Goal: Transaction & Acquisition: Purchase product/service

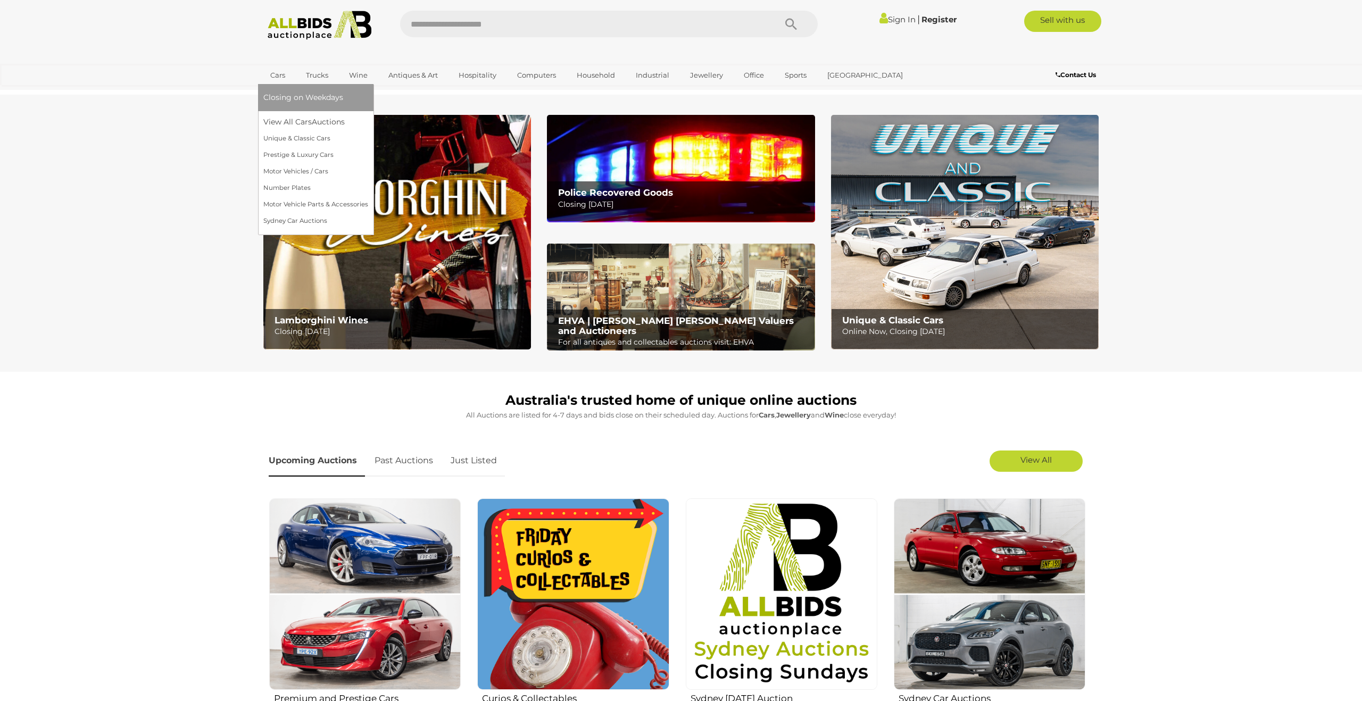
click at [276, 76] on link "Cars" at bounding box center [277, 75] width 29 height 18
click at [276, 123] on link "View All Cars Auctions" at bounding box center [315, 122] width 105 height 16
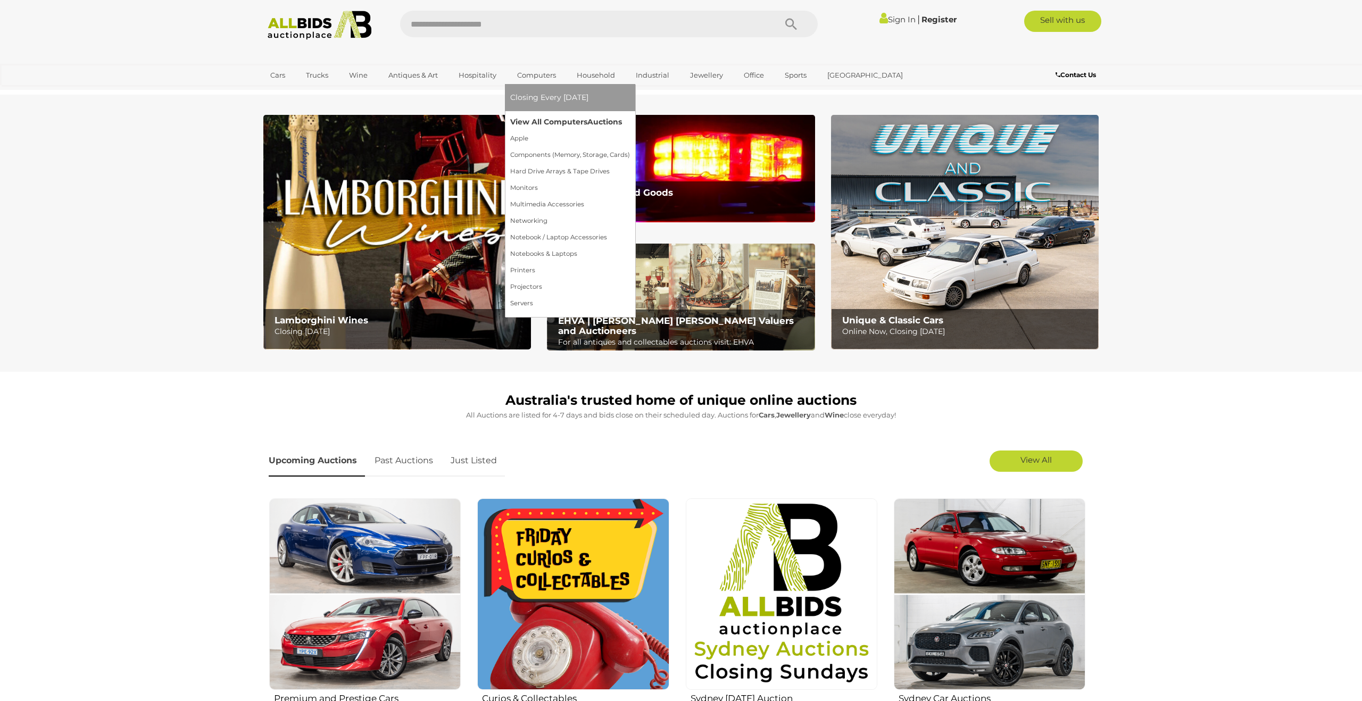
click at [543, 122] on link "View All Computers Auctions" at bounding box center [570, 122] width 120 height 16
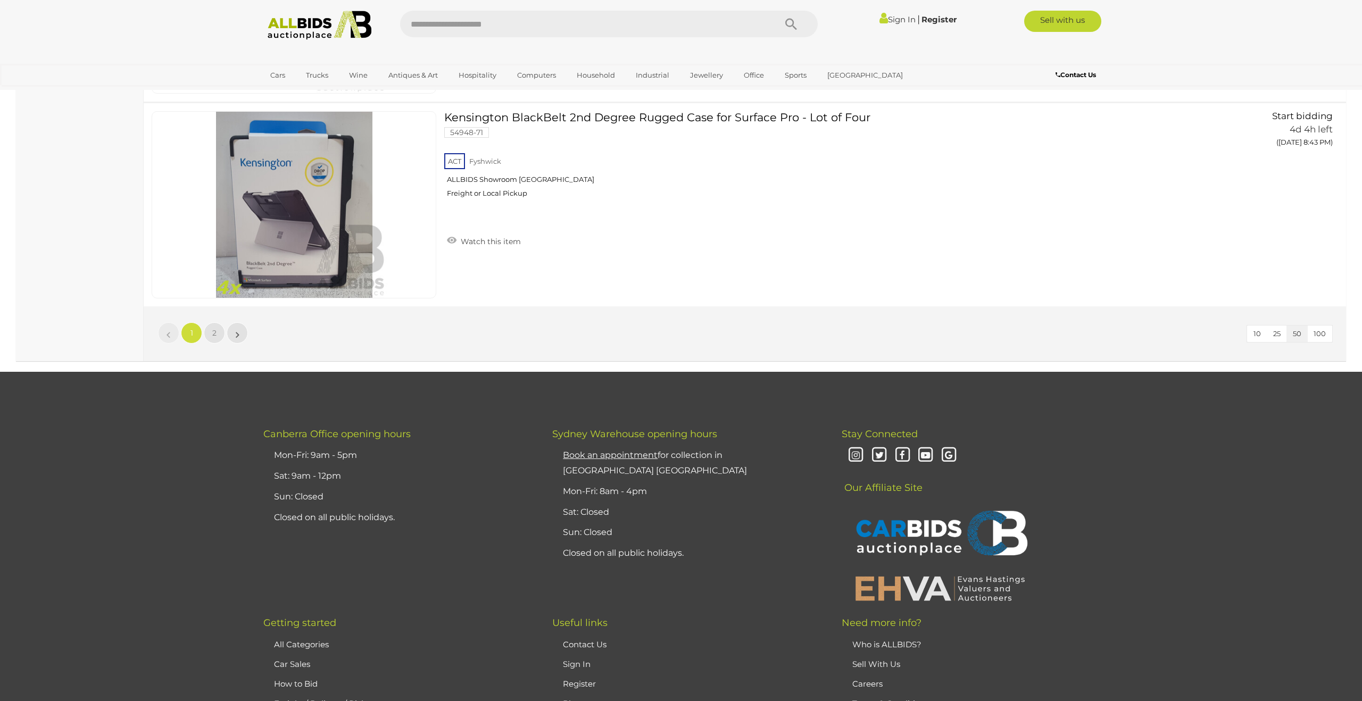
scroll to position [10148, 0]
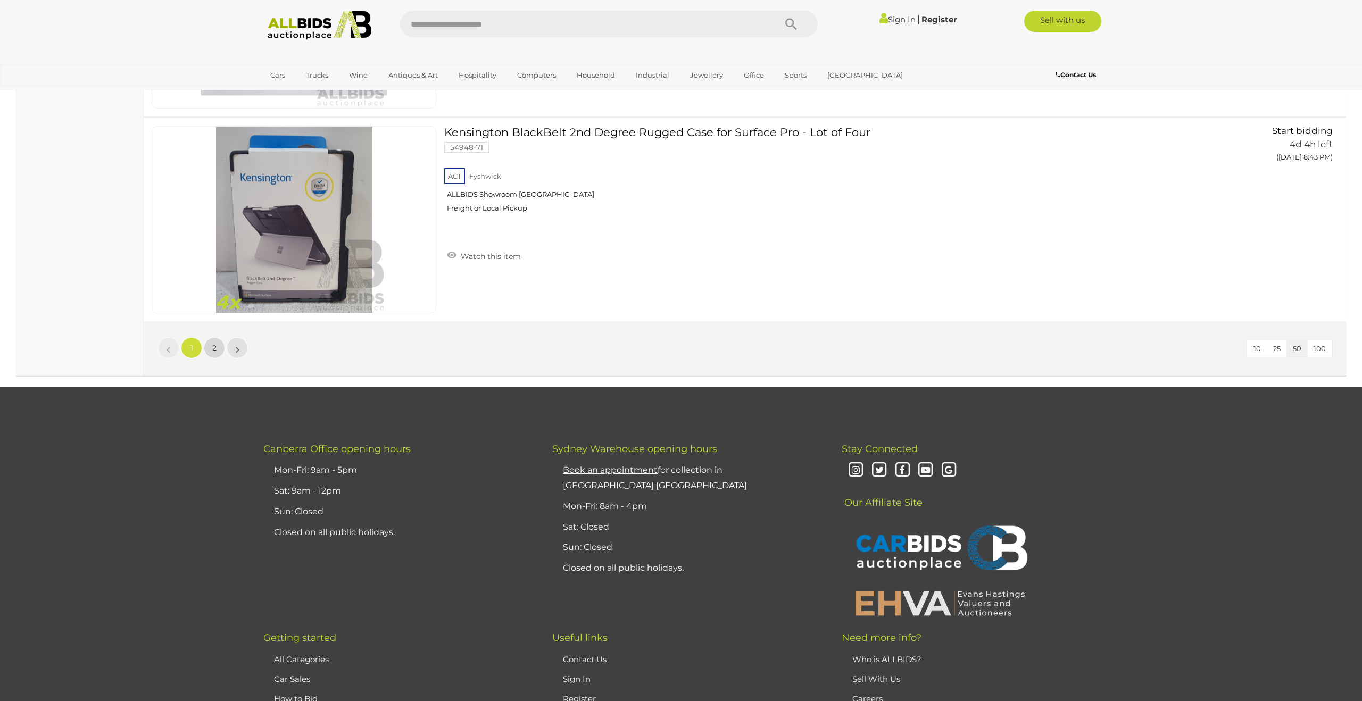
click at [218, 349] on link "2" at bounding box center [214, 347] width 21 height 21
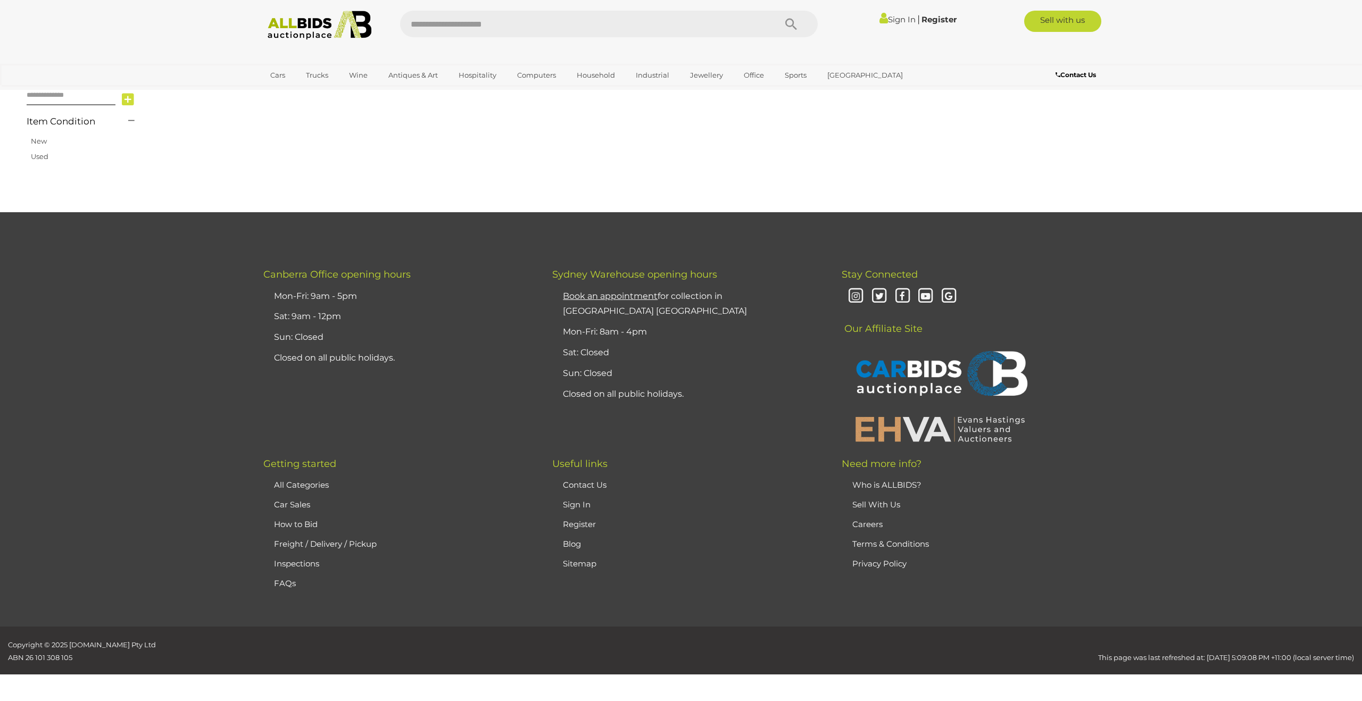
scroll to position [124, 0]
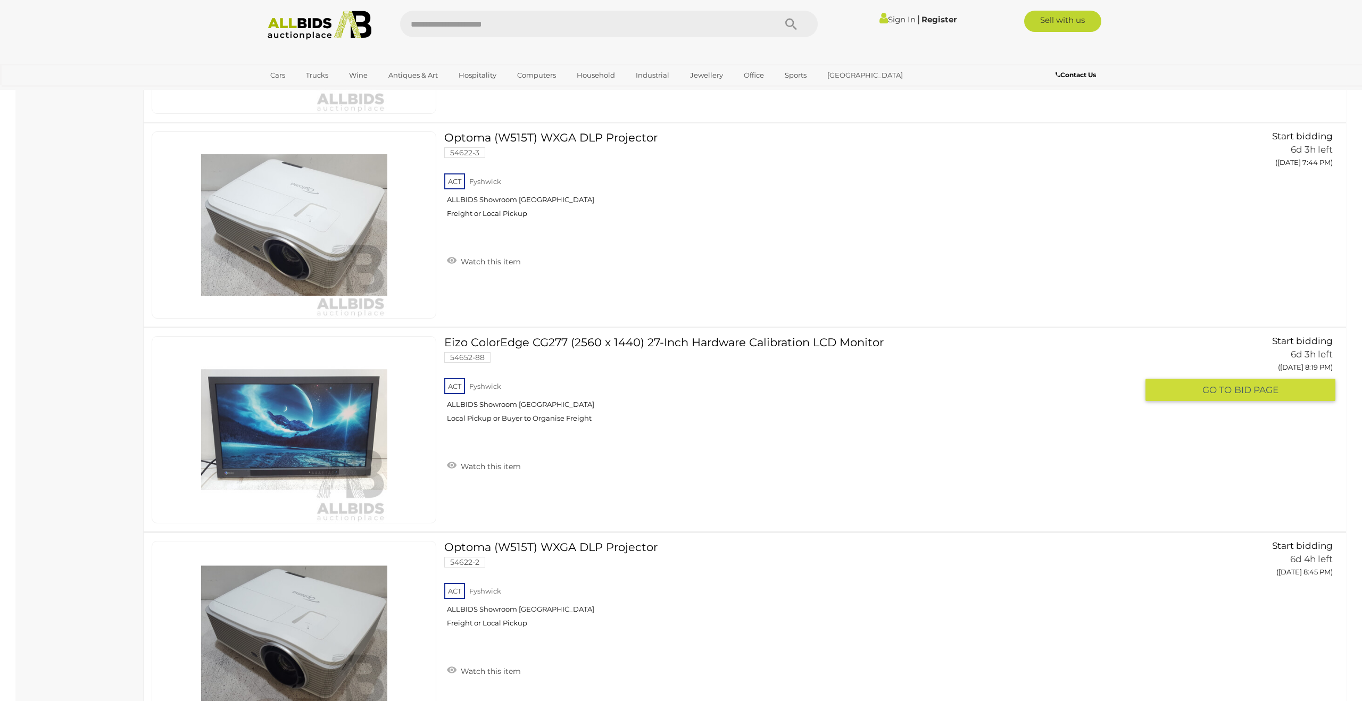
scroll to position [3182, 0]
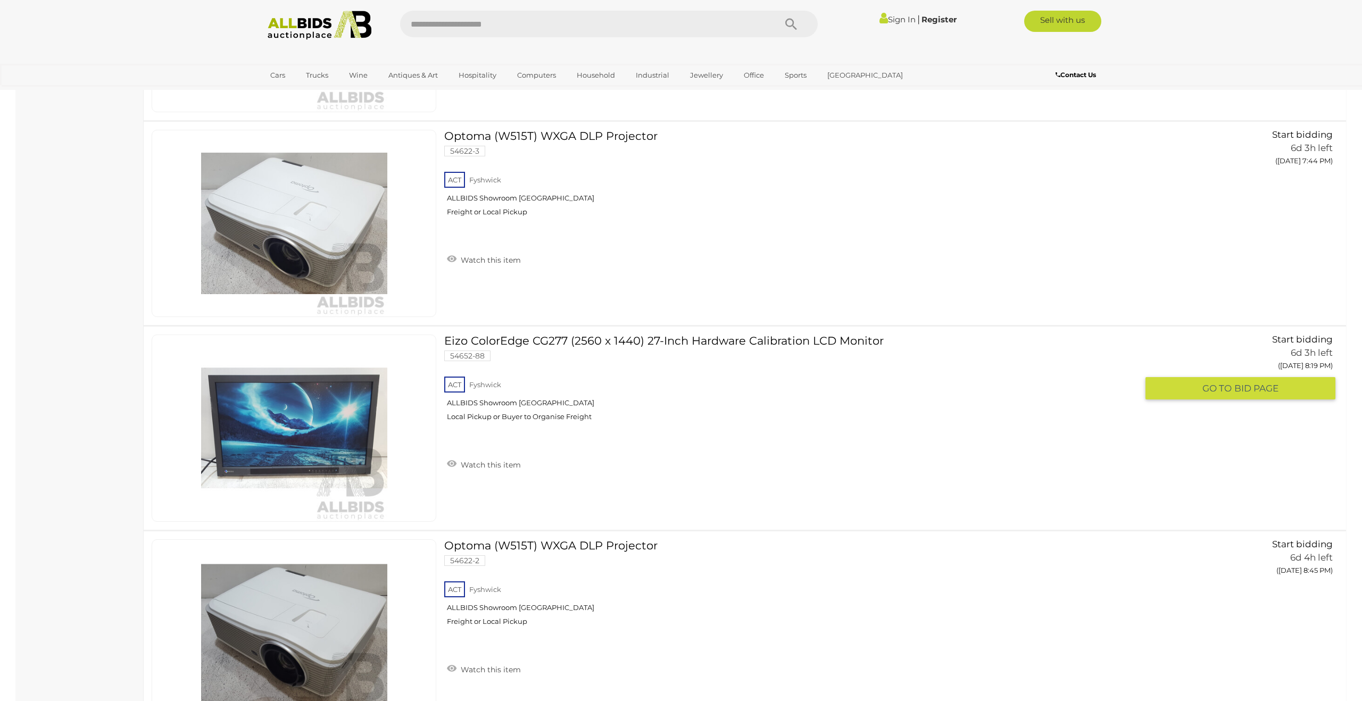
click at [710, 344] on link "Eizo ColorEdge CG277 (2560 x 1440) 27-Inch Hardware Calibration LCD Monitor 546…" at bounding box center [794, 382] width 685 height 95
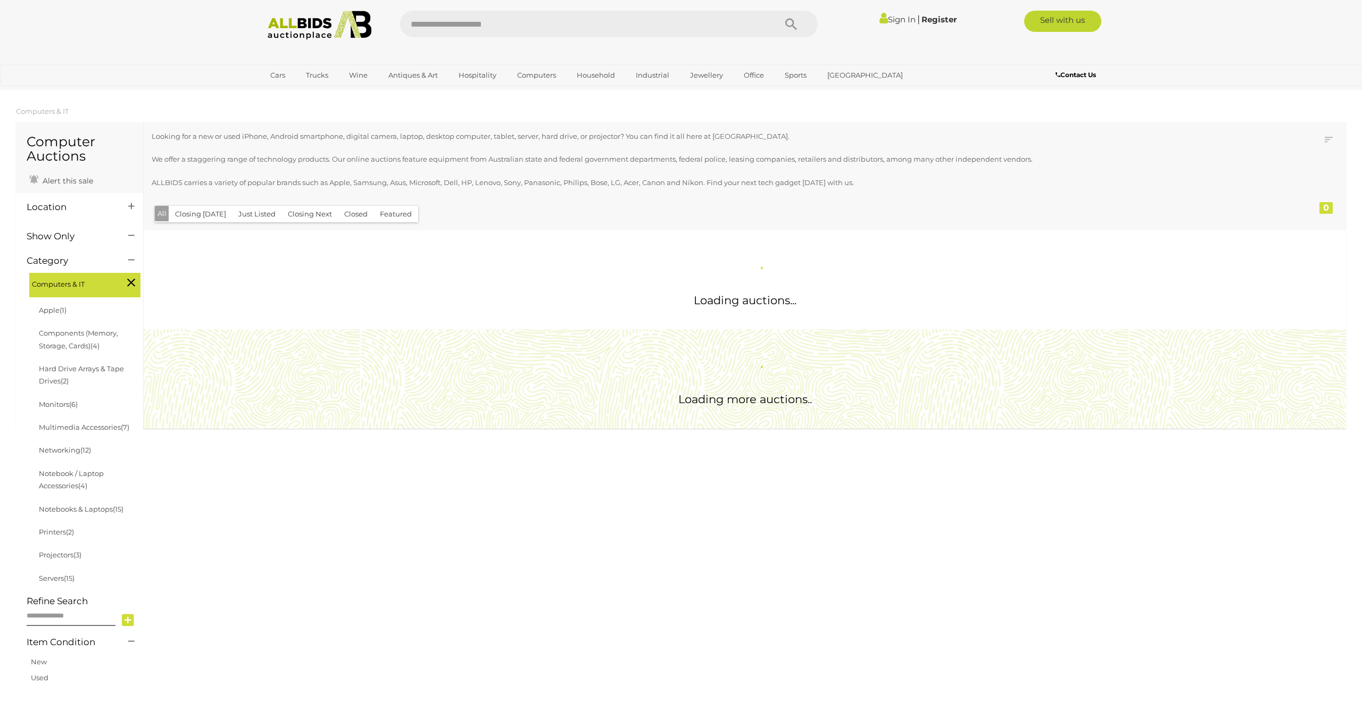
scroll to position [3452, 0]
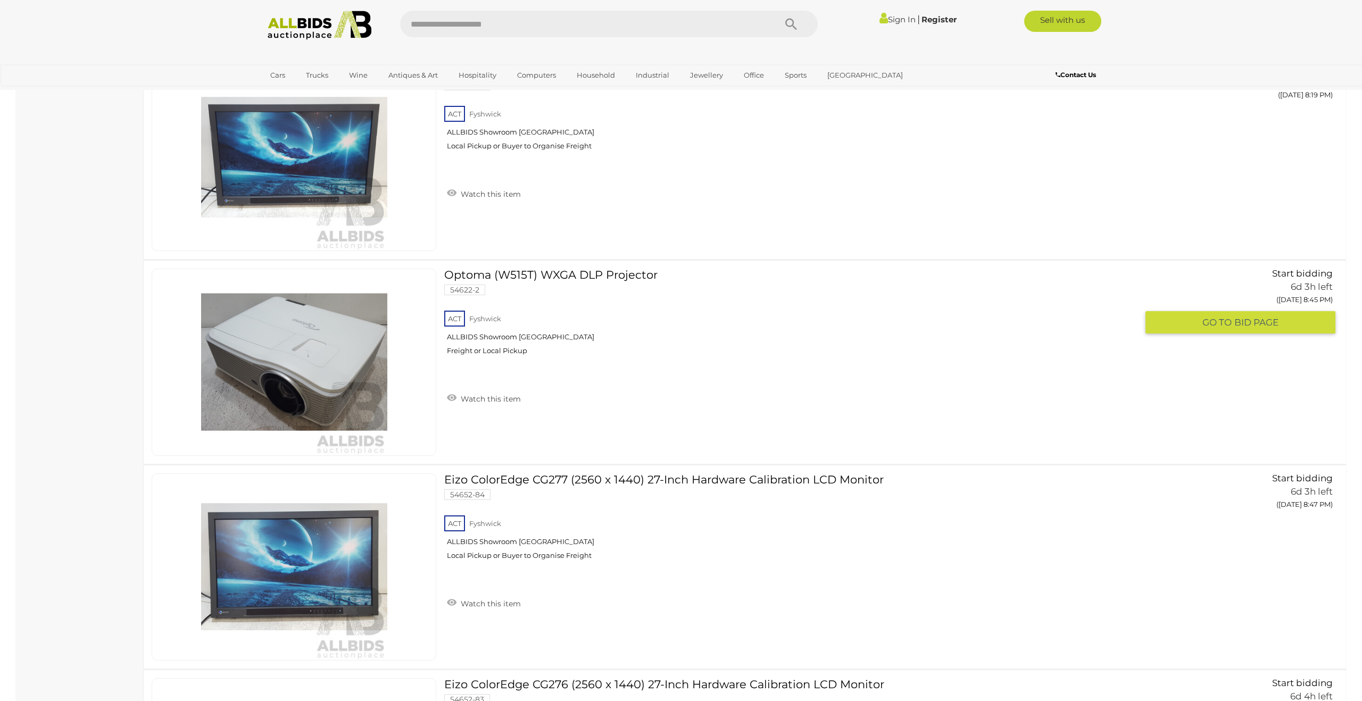
click at [354, 370] on img at bounding box center [294, 362] width 186 height 186
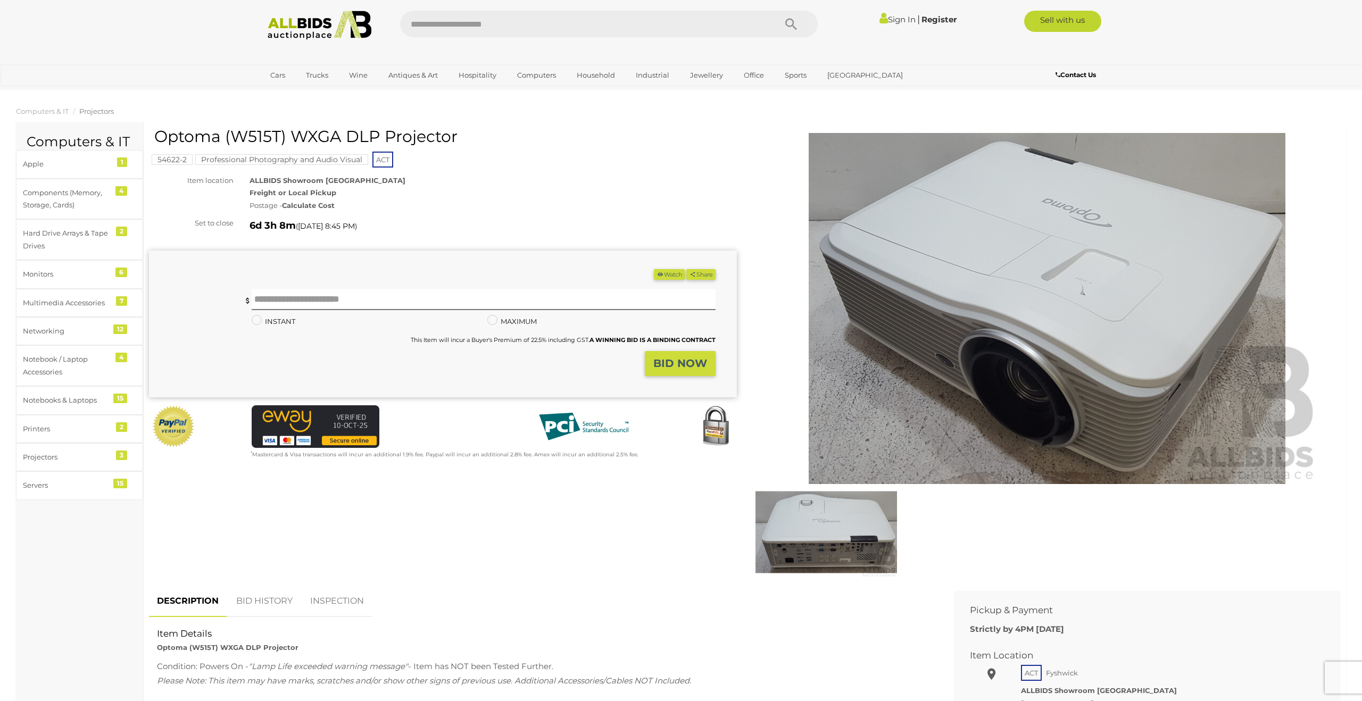
click at [314, 204] on strong "Calculate Cost" at bounding box center [308, 205] width 53 height 9
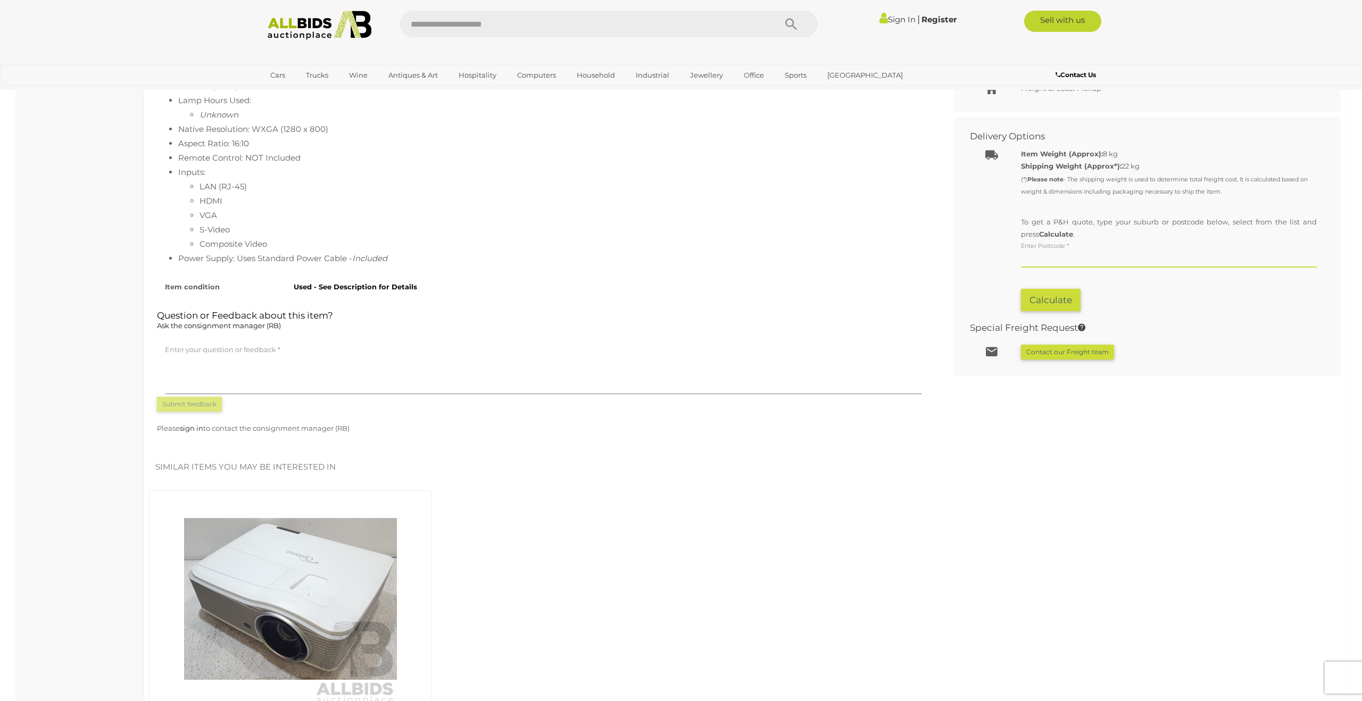
click at [1081, 255] on input "text" at bounding box center [1169, 260] width 296 height 16
click at [1072, 279] on link "SUNBURY, VIC, 3429" at bounding box center [1116, 281] width 191 height 19
type input "**********"
click at [1054, 297] on button "Calculate" at bounding box center [1051, 300] width 60 height 23
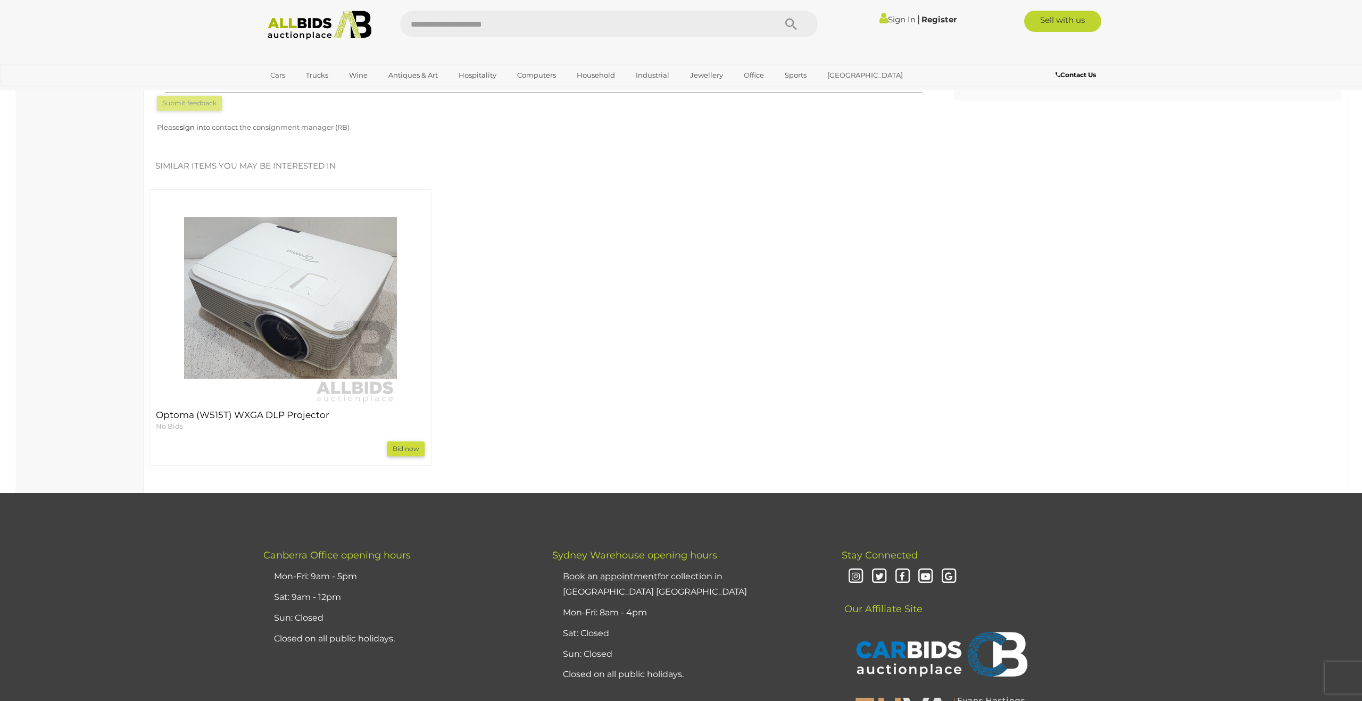
scroll to position [939, 0]
click at [318, 329] on img at bounding box center [290, 297] width 213 height 213
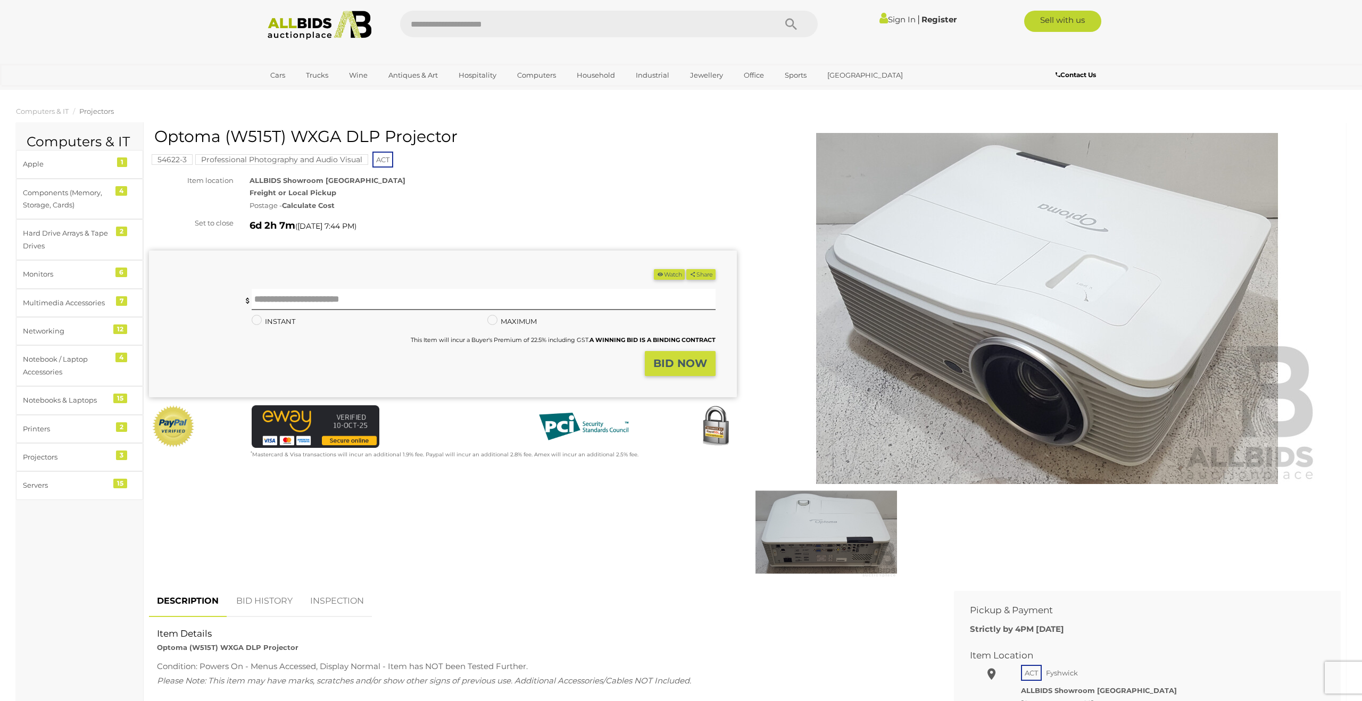
click at [811, 524] on img at bounding box center [825, 532] width 141 height 91
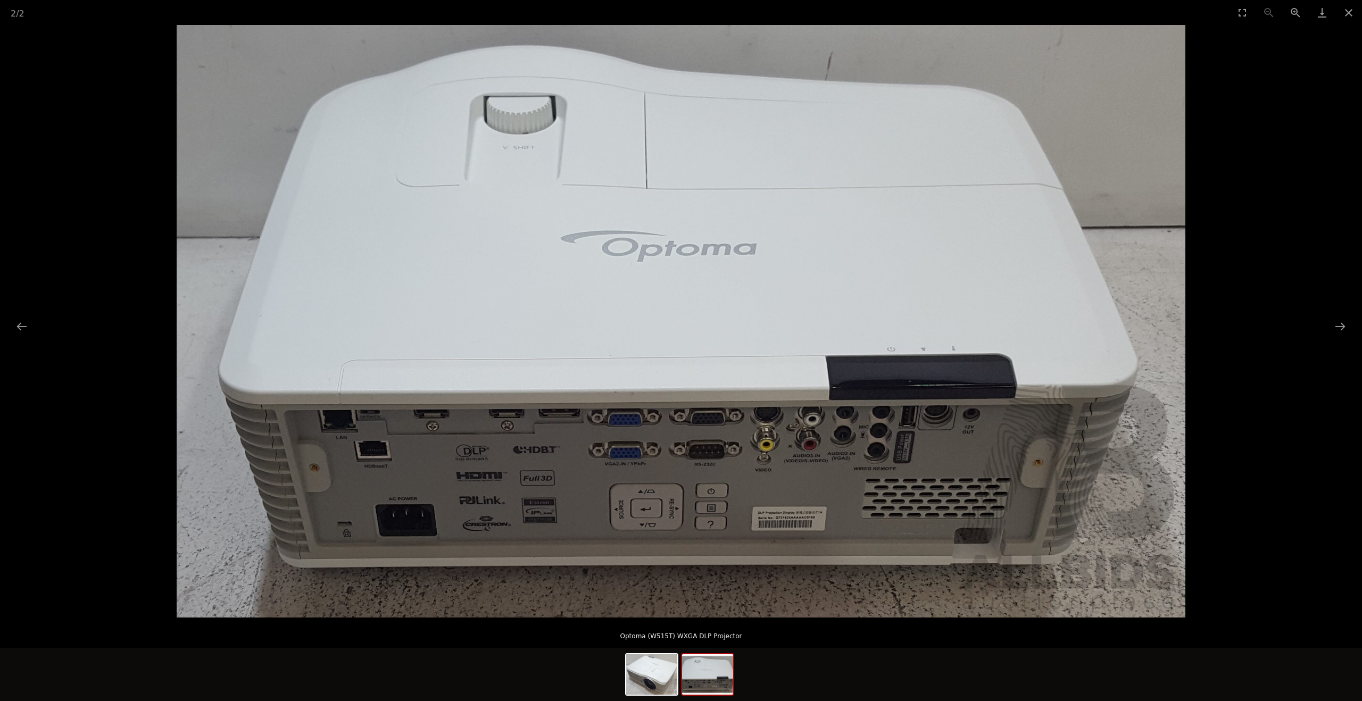
scroll to position [220, 0]
drag, startPoint x: 749, startPoint y: 637, endPoint x: 621, endPoint y: 637, distance: 127.6
click at [621, 637] on p "Optoma (W515T) WXGA DLP Projector" at bounding box center [680, 633] width 1319 height 17
copy p "Optoma (W515T) WXGA DLP Projector"
drag, startPoint x: 643, startPoint y: 640, endPoint x: 288, endPoint y: 12, distance: 720.7
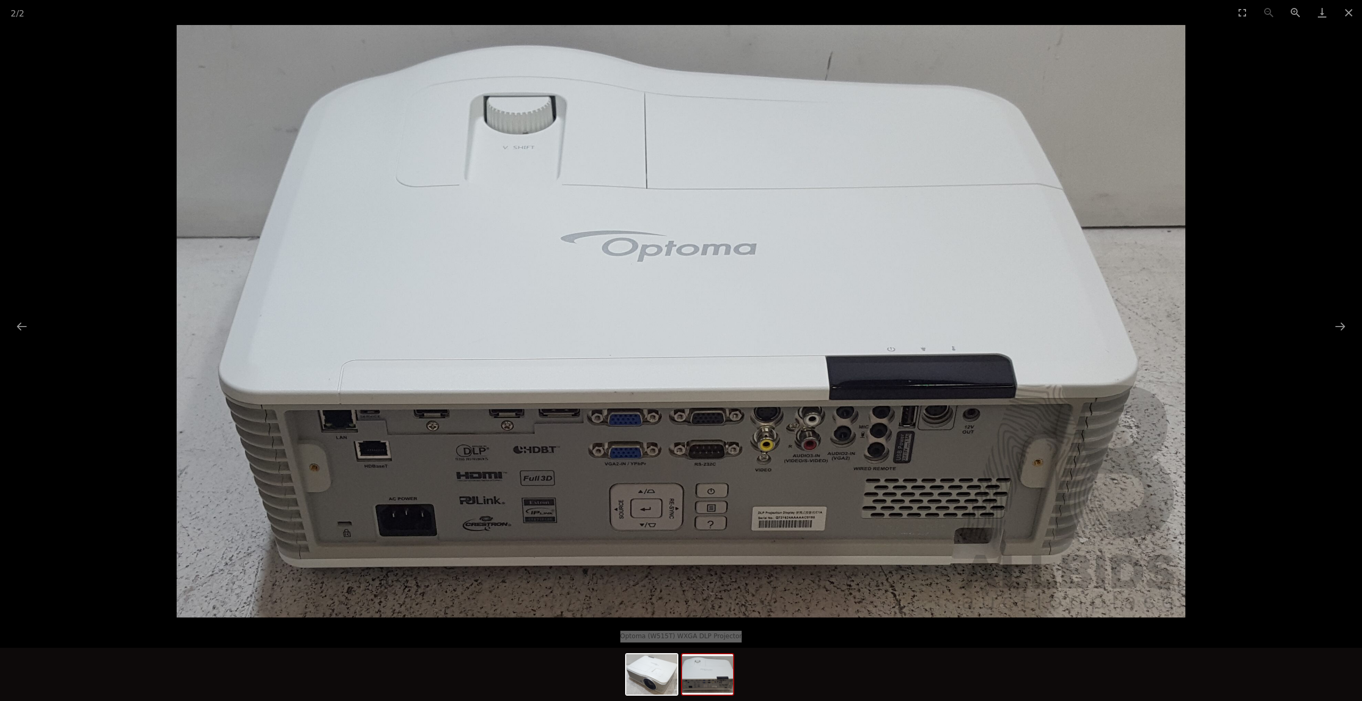
click at [0, 0] on div "2 / 2 Optoma (W515T) WXGA DLP Projector" at bounding box center [681, 350] width 1362 height 701
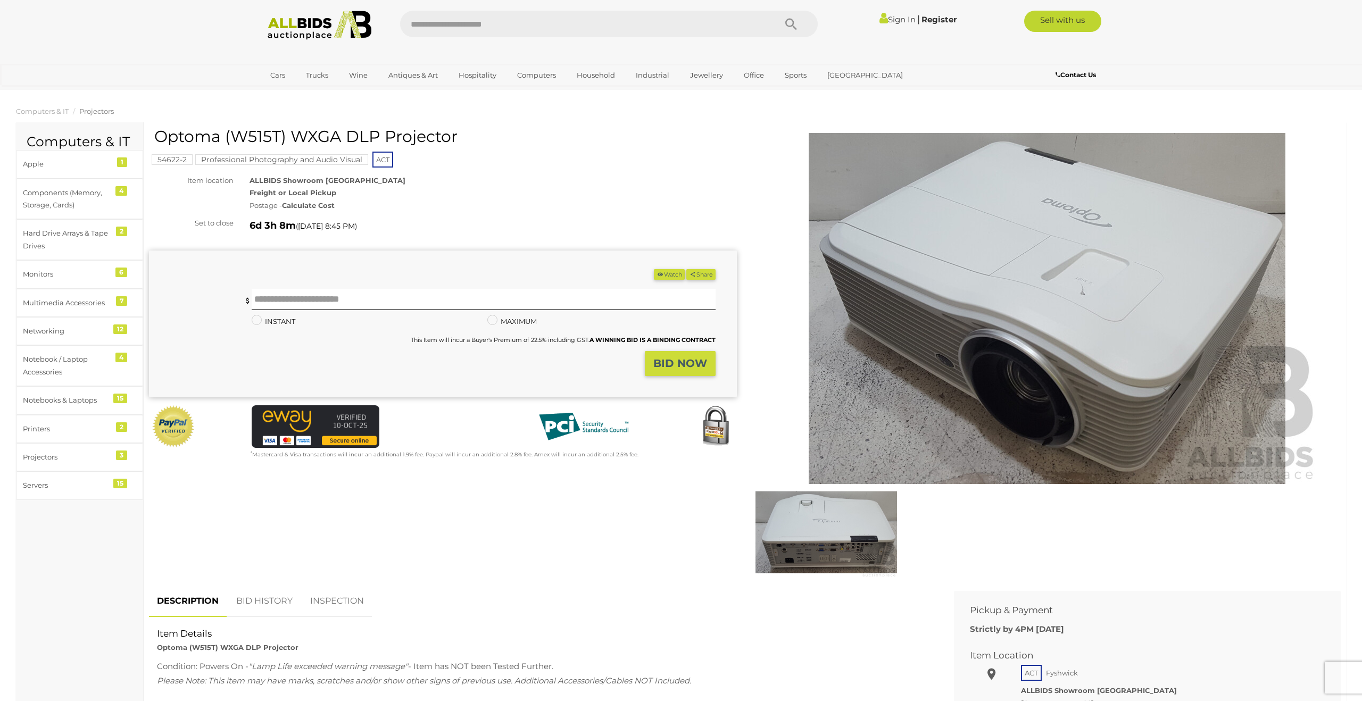
scroll to position [939, 0]
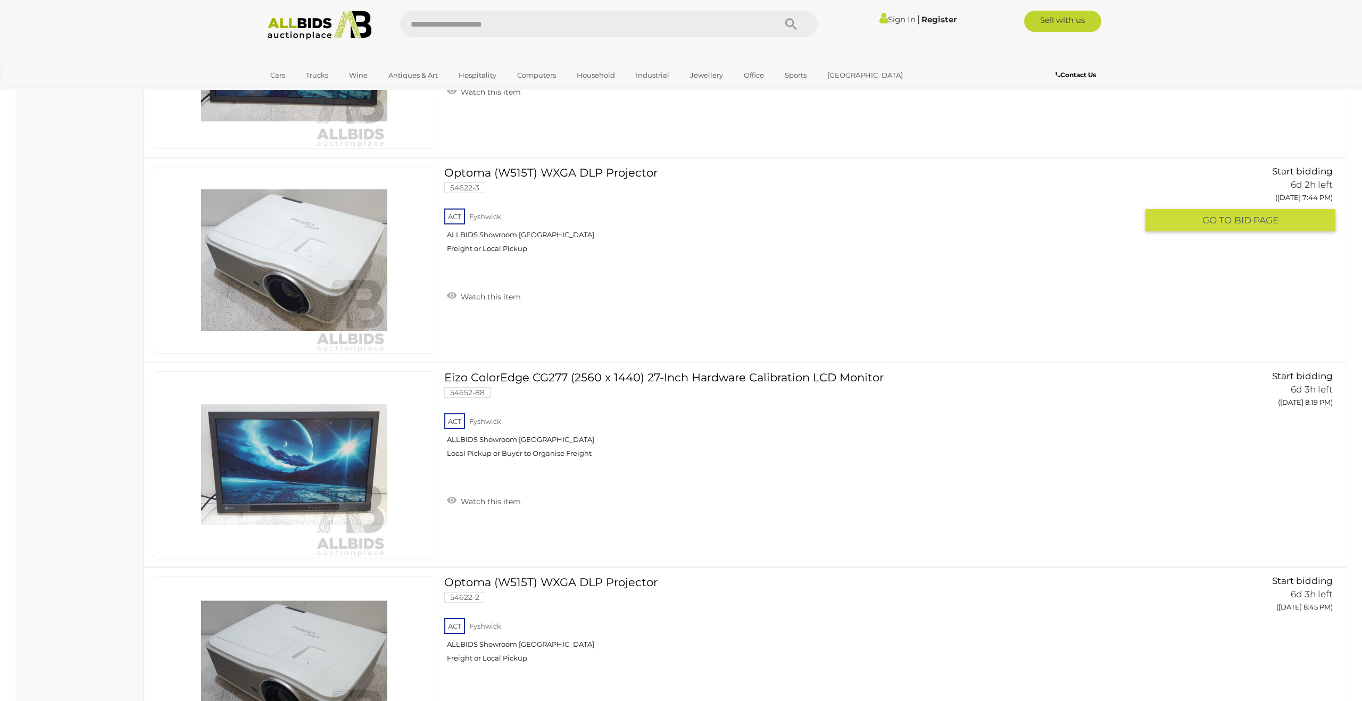
scroll to position [3139, 0]
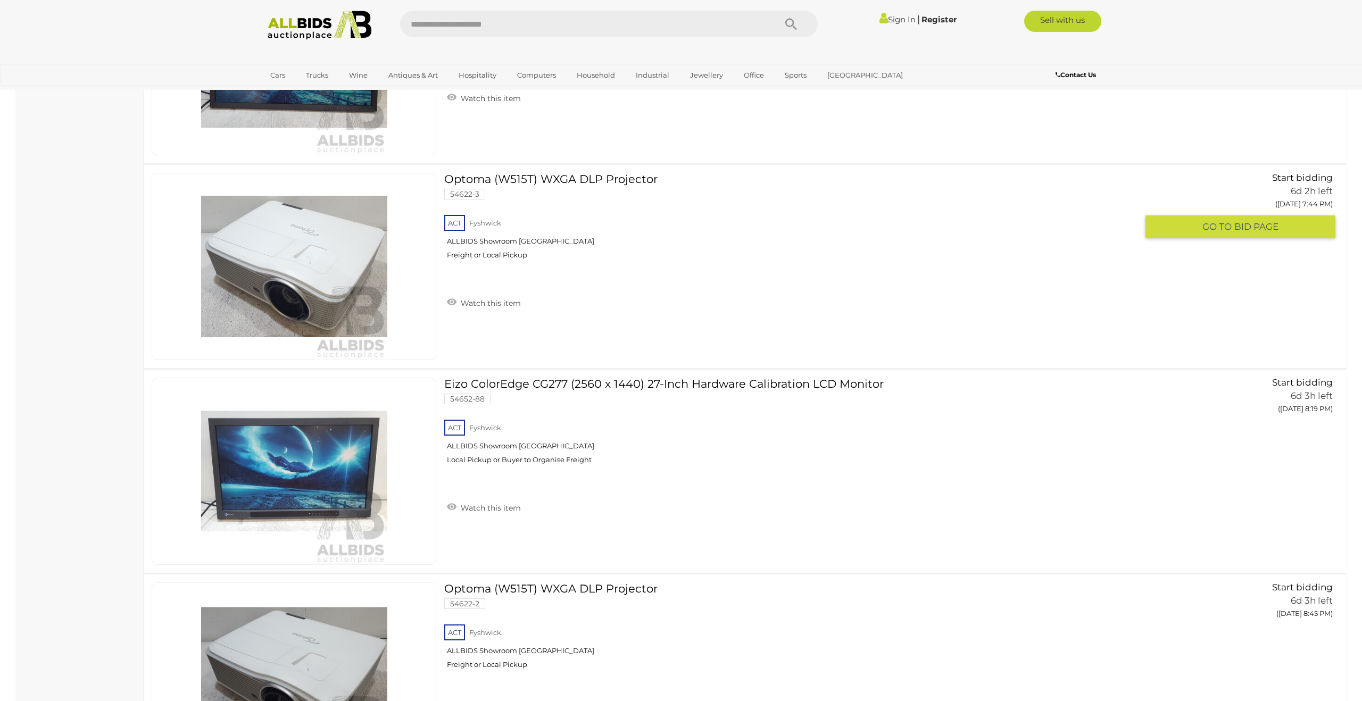
click at [305, 261] on link at bounding box center [294, 266] width 285 height 187
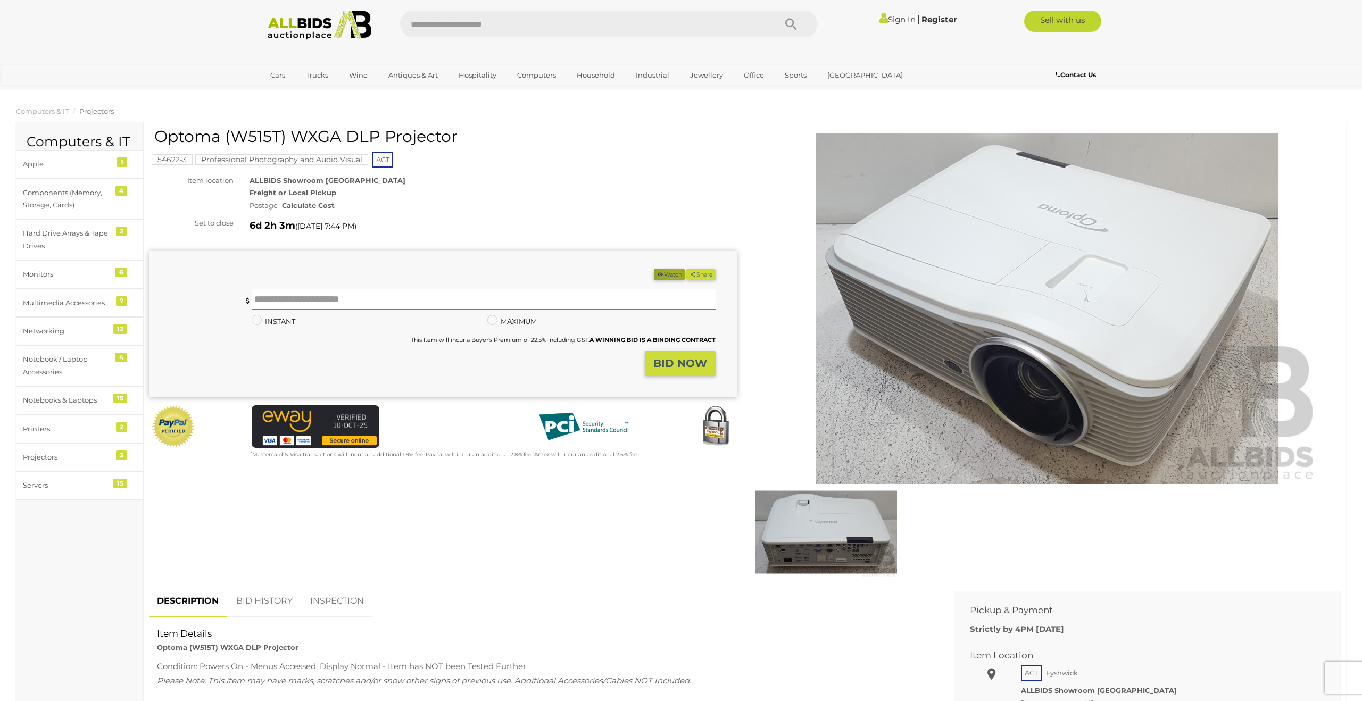
click at [669, 273] on button "Watch" at bounding box center [669, 274] width 31 height 11
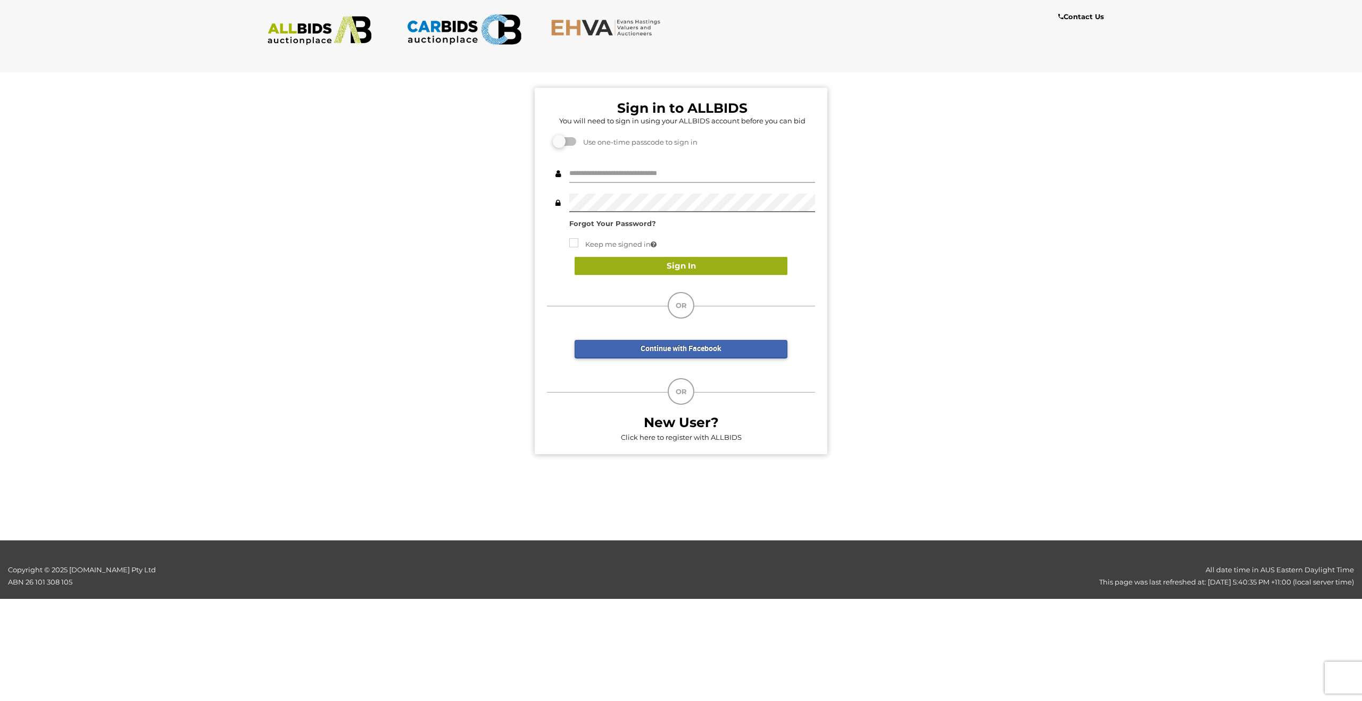
type input "**********"
click at [674, 262] on button "Sign In" at bounding box center [680, 266] width 213 height 19
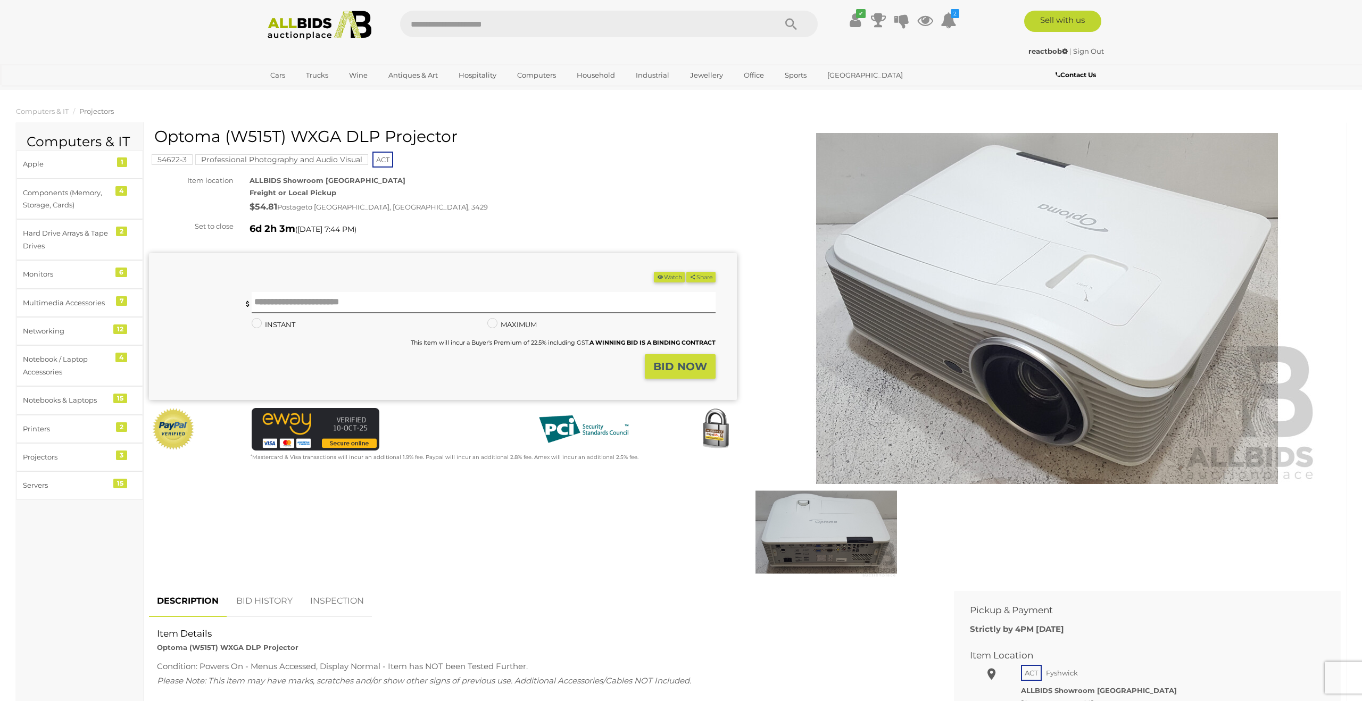
click at [670, 275] on button "Watch" at bounding box center [669, 277] width 31 height 11
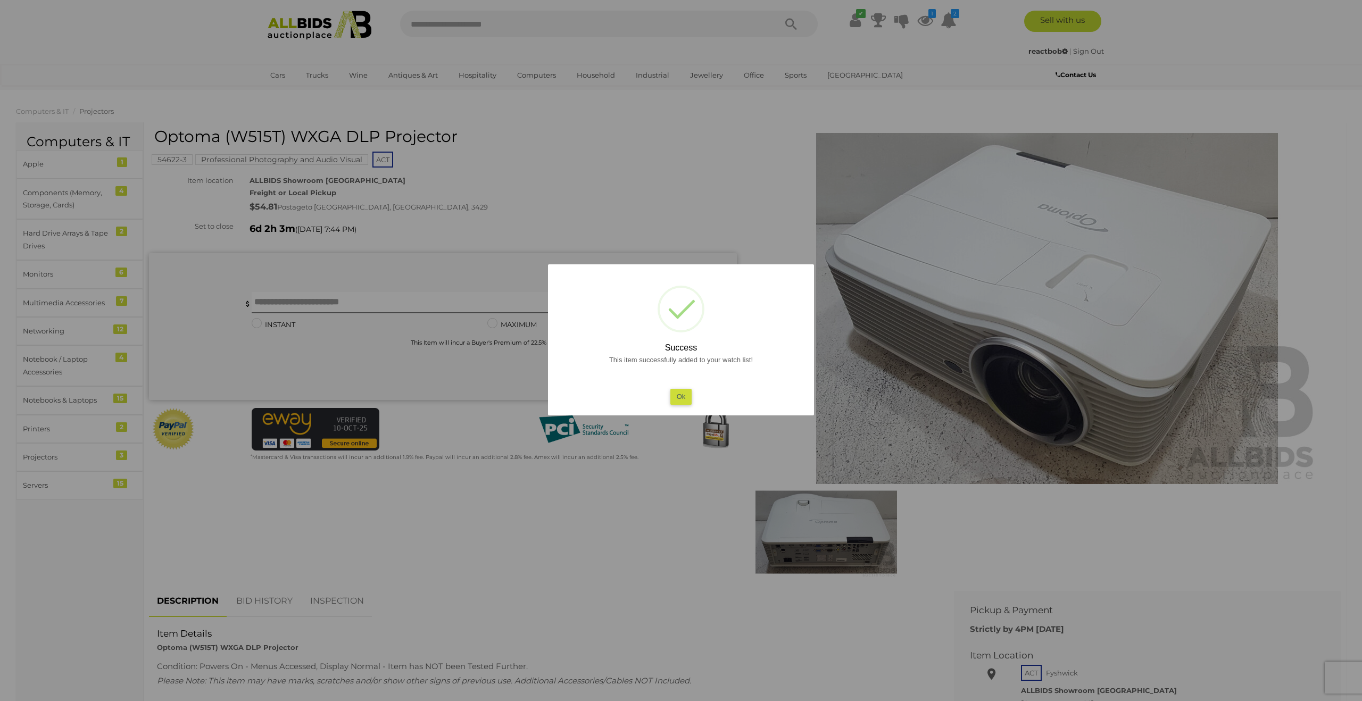
click at [683, 398] on button "Ok" at bounding box center [681, 396] width 22 height 15
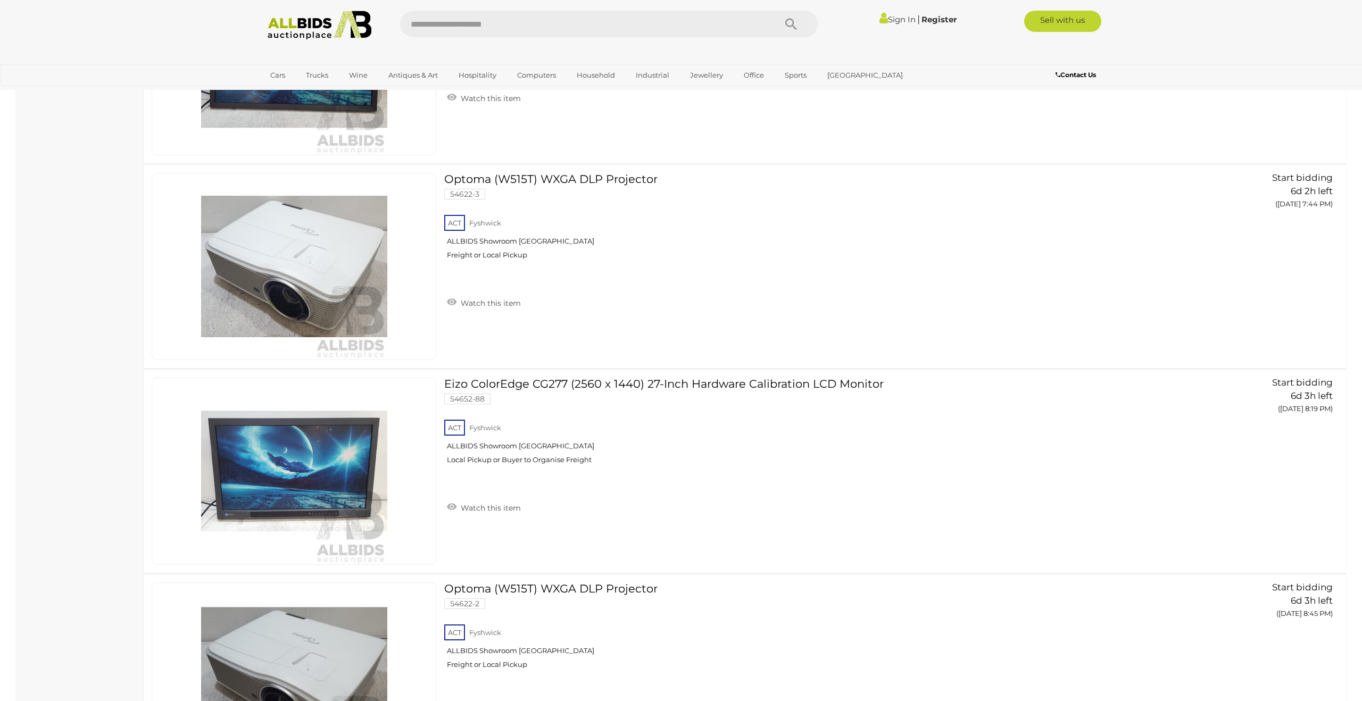
scroll to position [3248, 0]
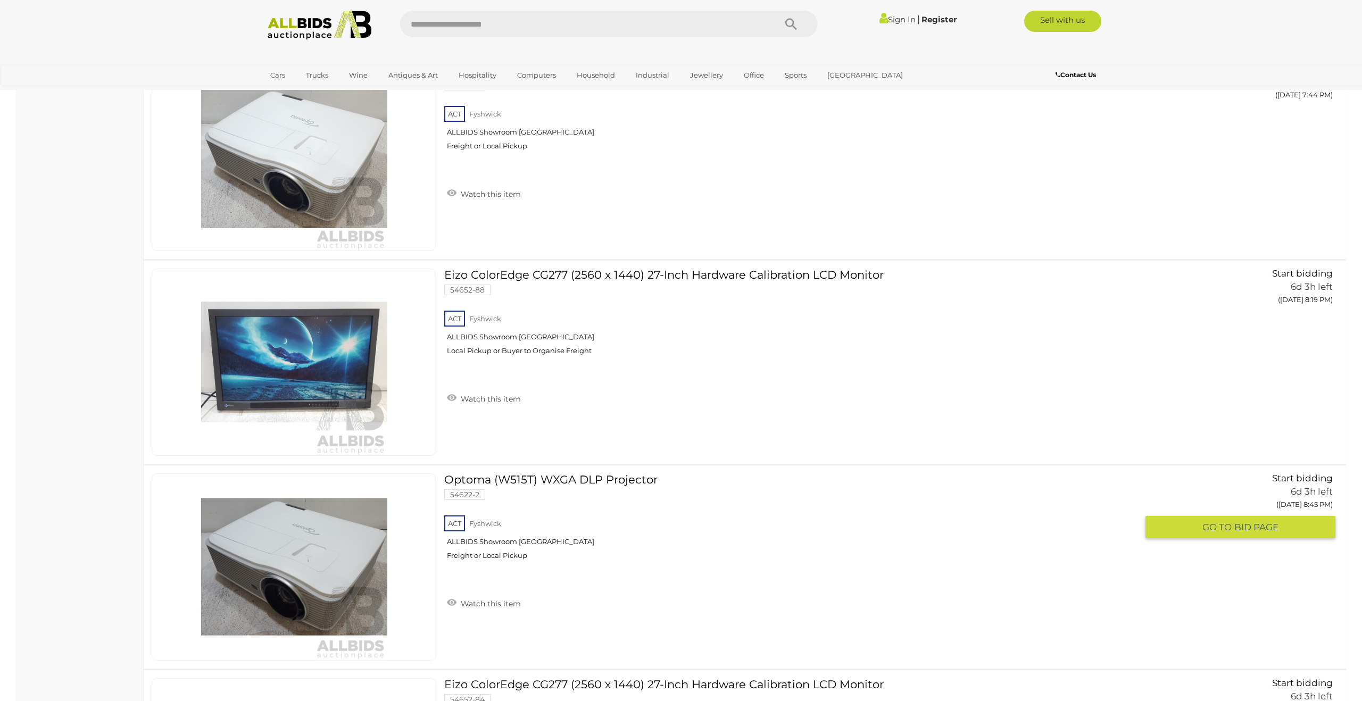
click at [283, 539] on link at bounding box center [294, 566] width 285 height 187
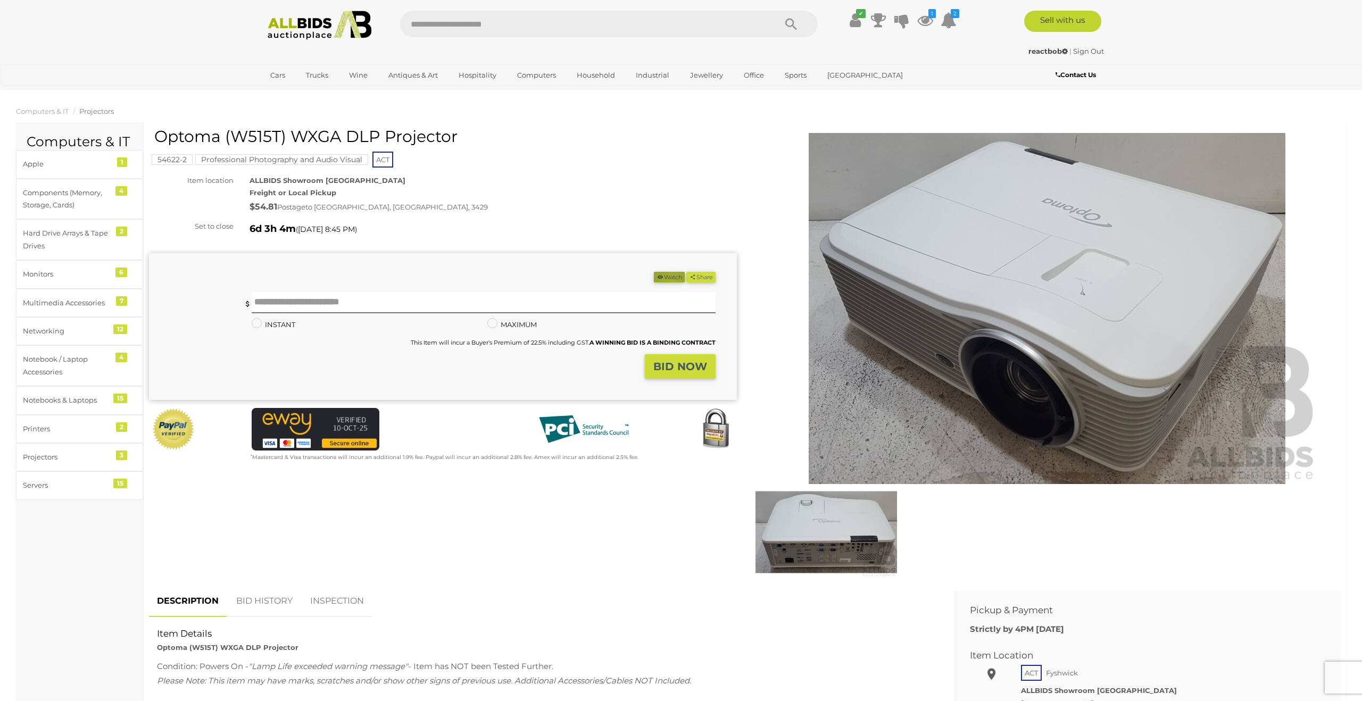
click at [667, 279] on button "Watch" at bounding box center [669, 277] width 31 height 11
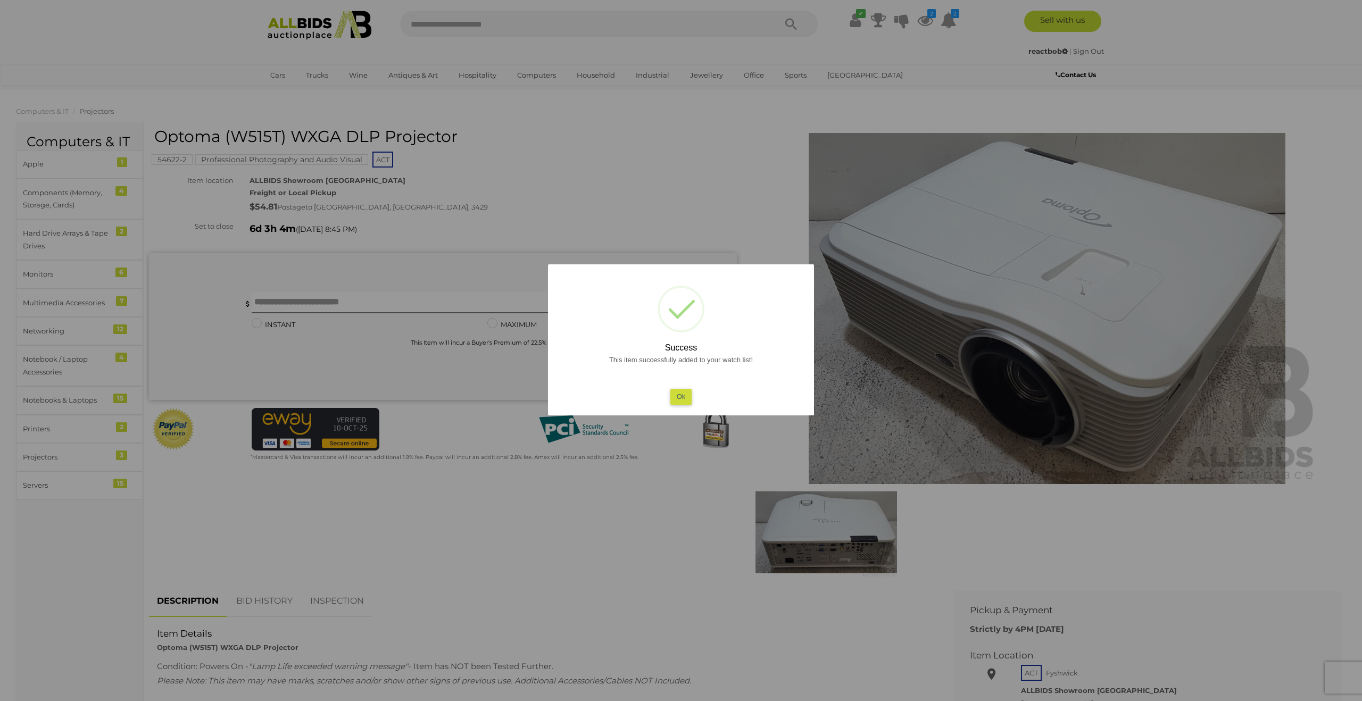
click at [686, 399] on button "Ok" at bounding box center [681, 396] width 22 height 15
